Goal: Navigation & Orientation: Go to known website

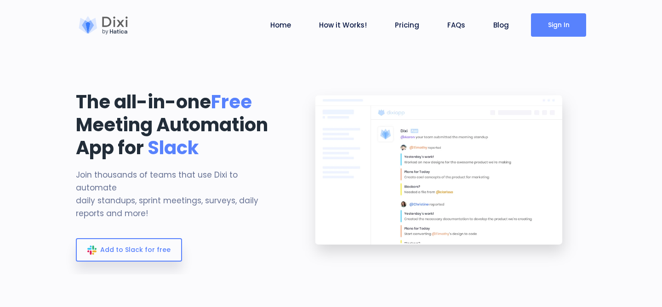
click at [555, 28] on link "Sign In" at bounding box center [558, 24] width 55 height 23
click at [558, 28] on link "Sign In" at bounding box center [558, 24] width 55 height 23
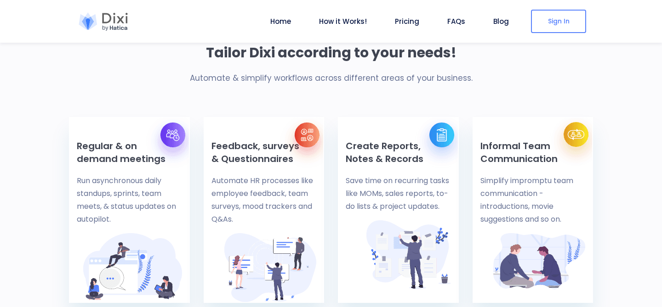
scroll to position [363, 0]
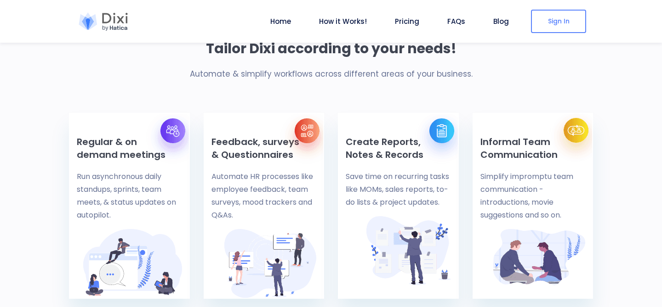
click at [121, 19] on div at bounding box center [103, 21] width 55 height 18
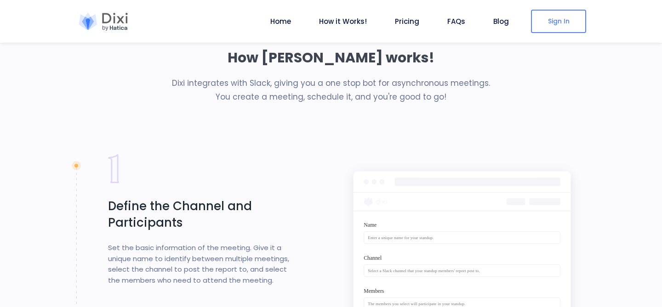
scroll to position [868, 0]
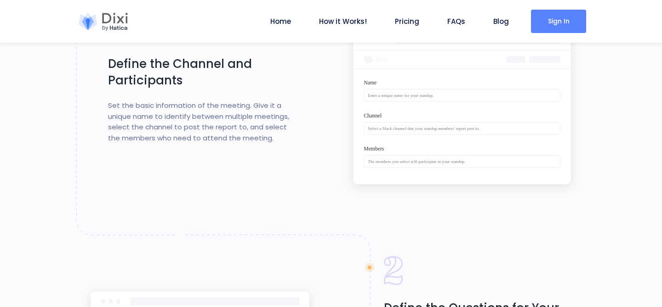
click at [555, 26] on link "Sign In" at bounding box center [558, 21] width 55 height 23
